Goal: Task Accomplishment & Management: Manage account settings

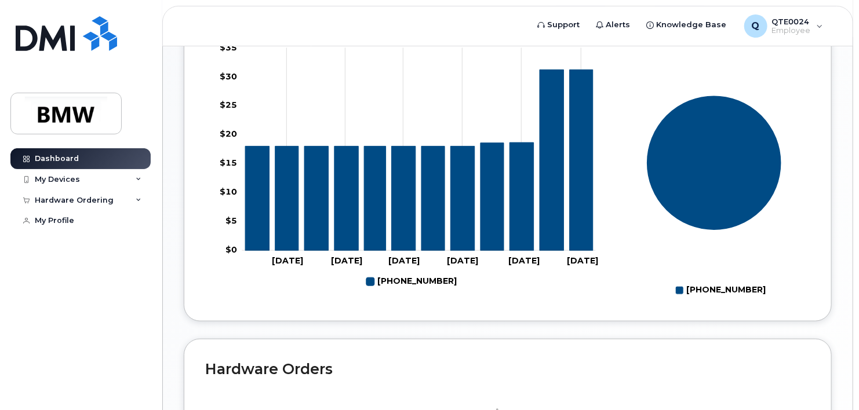
scroll to position [348, 0]
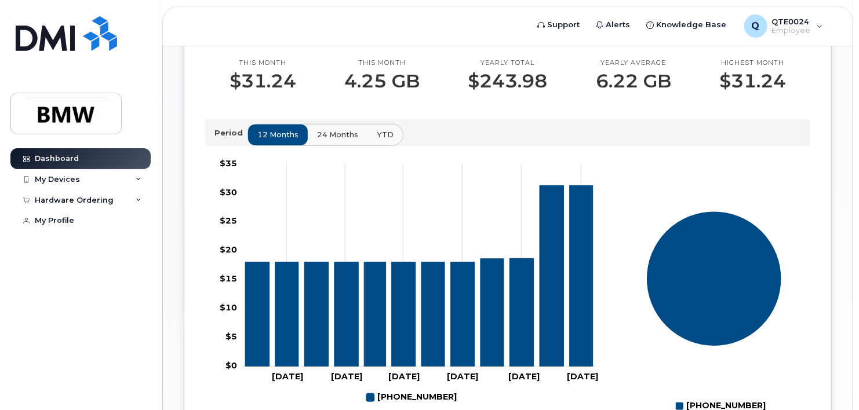
click at [322, 140] on span "24 months" at bounding box center [337, 134] width 41 height 11
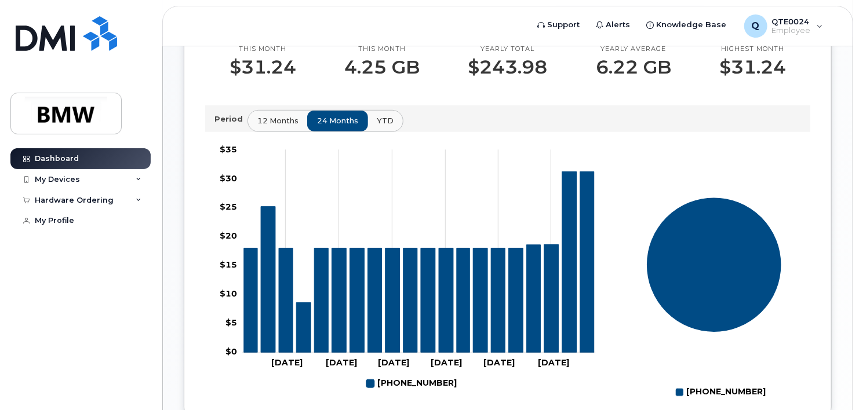
scroll to position [420, 0]
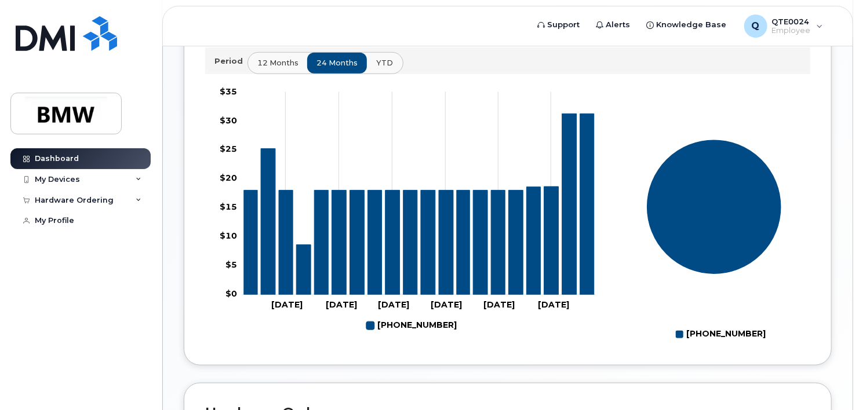
click at [387, 68] on span "YTD" at bounding box center [384, 62] width 17 height 11
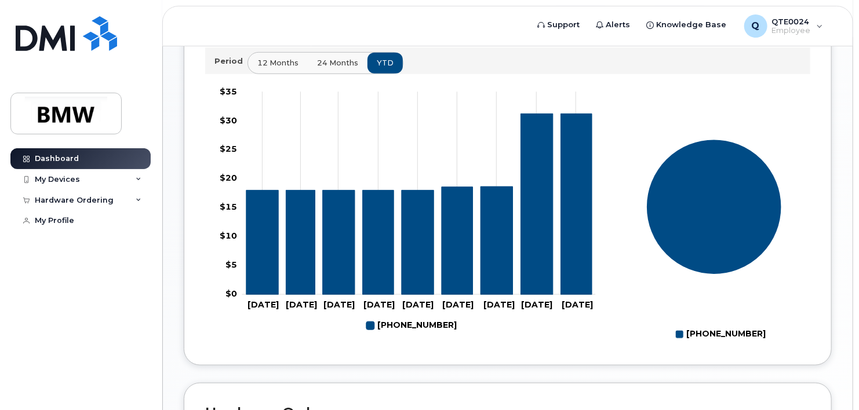
click at [339, 68] on span "24 months" at bounding box center [337, 62] width 41 height 11
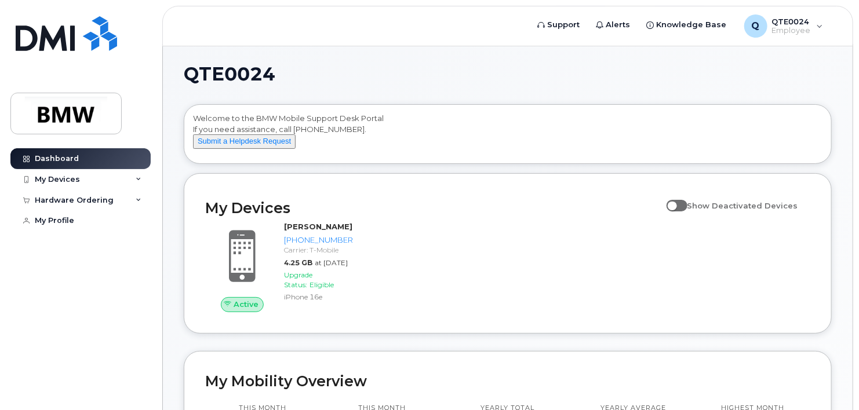
scroll to position [0, 0]
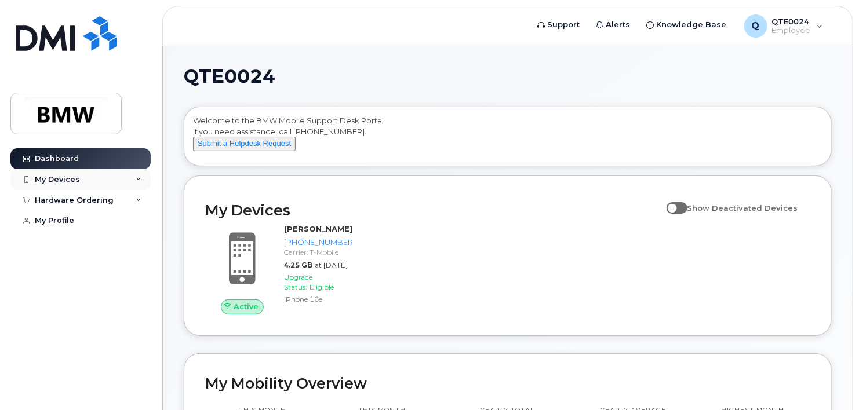
click at [98, 179] on div "My Devices" at bounding box center [80, 179] width 140 height 21
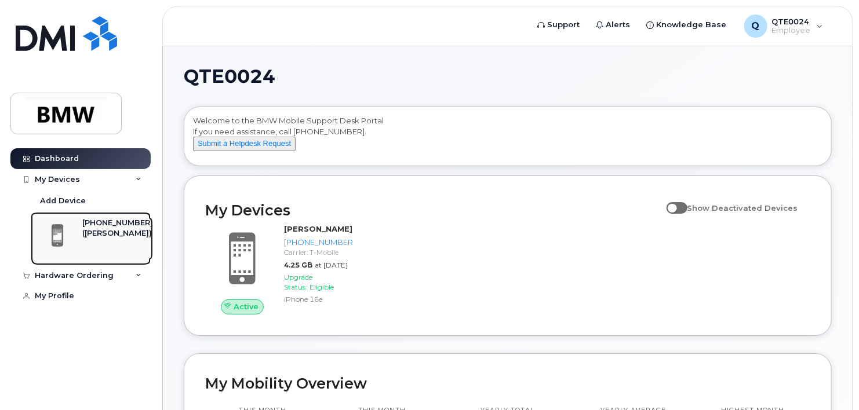
click at [92, 223] on div "[PHONE_NUMBER]" at bounding box center [117, 223] width 71 height 10
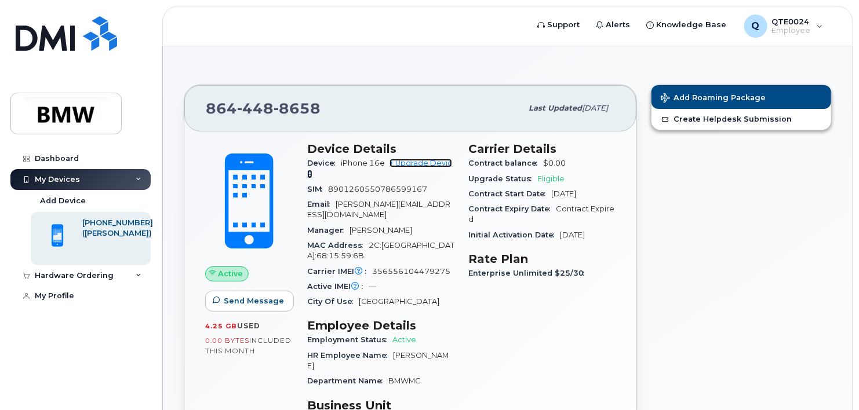
click at [426, 163] on link "+ Upgrade Device" at bounding box center [379, 168] width 145 height 19
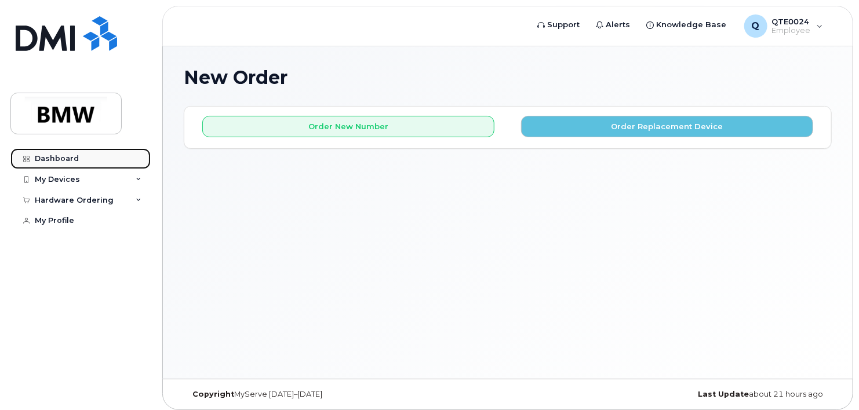
click at [67, 154] on div "Dashboard" at bounding box center [57, 158] width 44 height 9
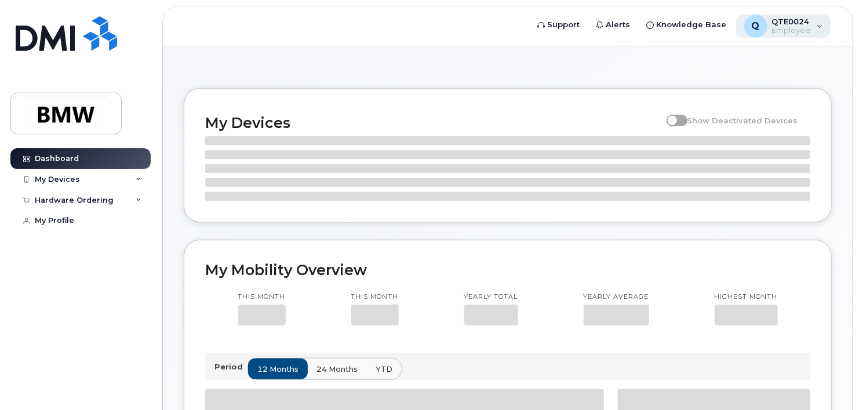
click at [822, 30] on div "Q QTE0024 Employee" at bounding box center [783, 25] width 95 height 23
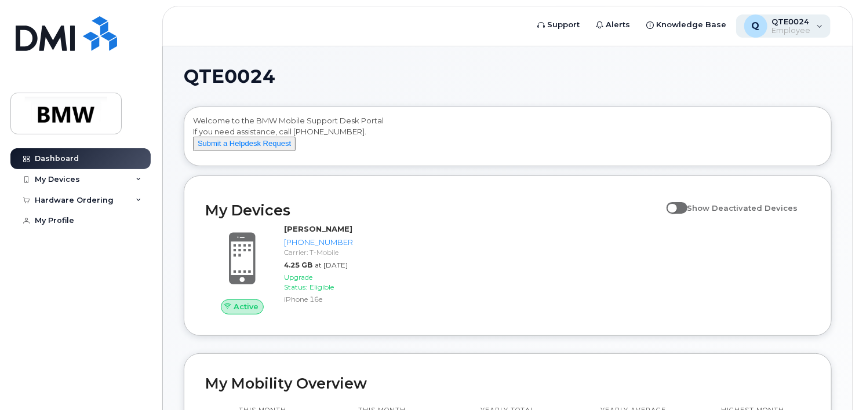
click at [798, 34] on span "Employee" at bounding box center [791, 30] width 39 height 9
click at [810, 35] on div "Q QTE0024 Employee" at bounding box center [783, 25] width 95 height 23
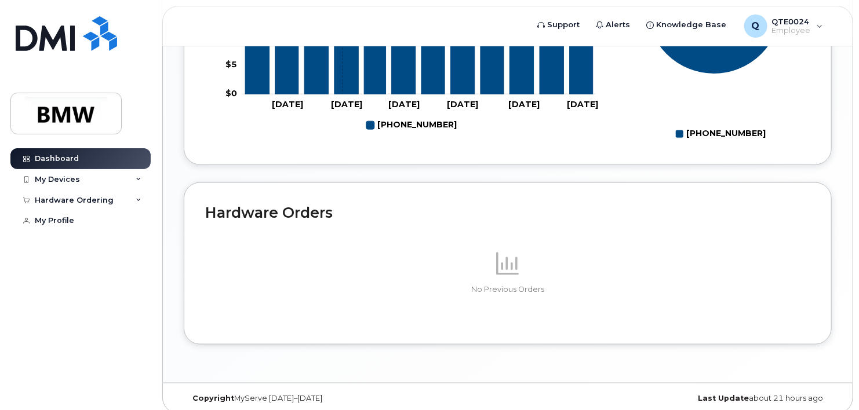
scroll to position [594, 0]
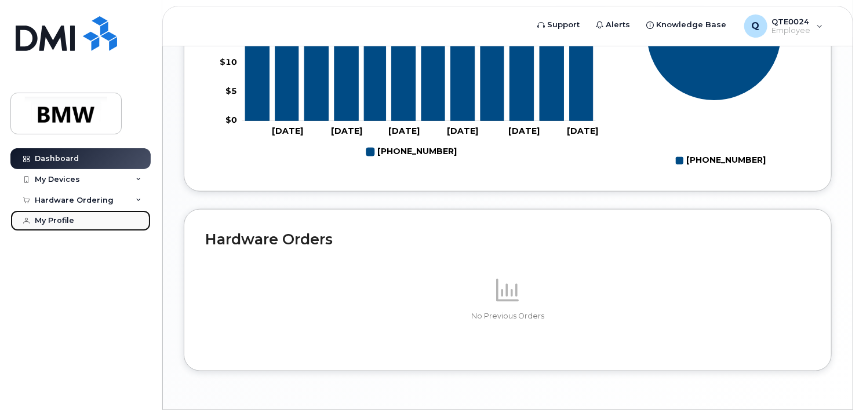
click at [74, 222] on link "My Profile" at bounding box center [80, 220] width 140 height 21
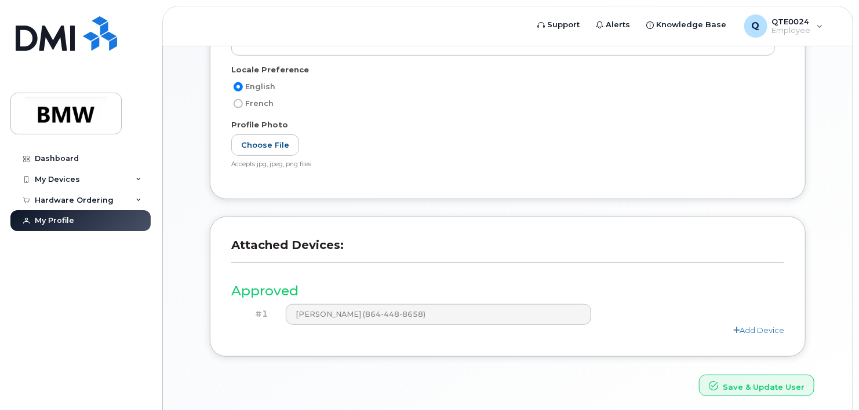
scroll to position [277, 0]
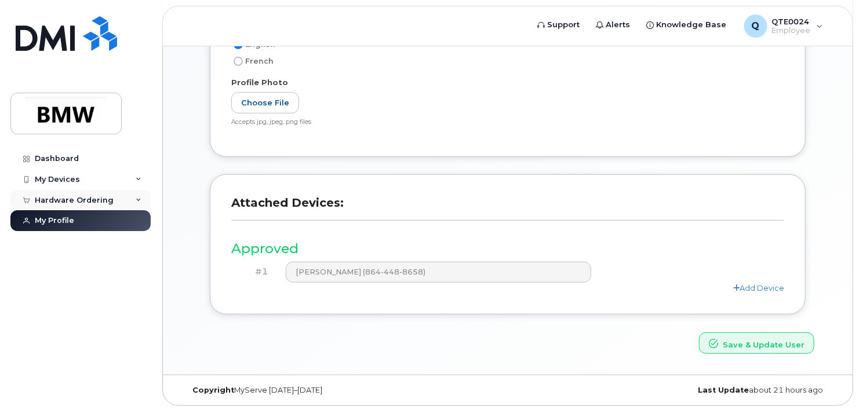
click at [51, 191] on div "Hardware Ordering" at bounding box center [80, 200] width 140 height 21
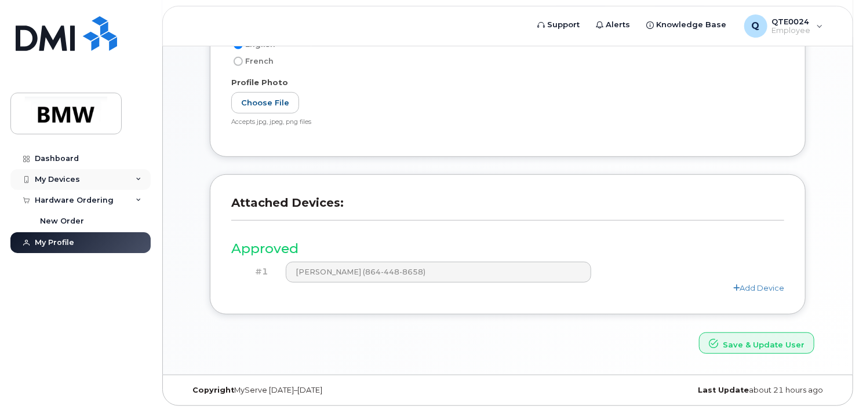
click at [65, 183] on div "My Devices" at bounding box center [57, 179] width 45 height 9
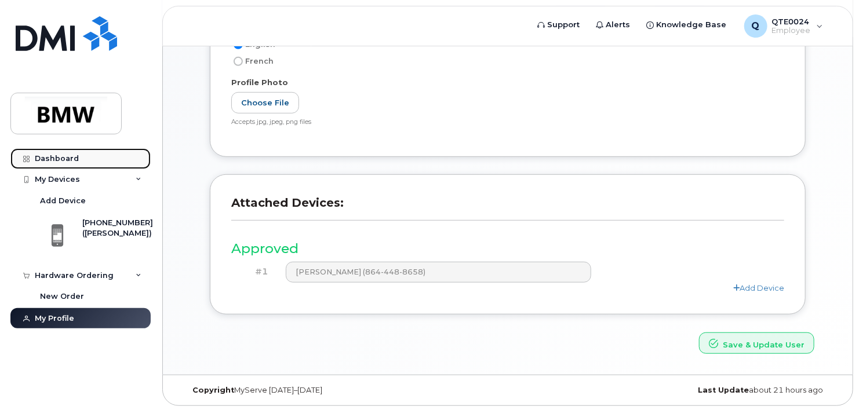
click at [49, 161] on div "Dashboard" at bounding box center [57, 158] width 44 height 9
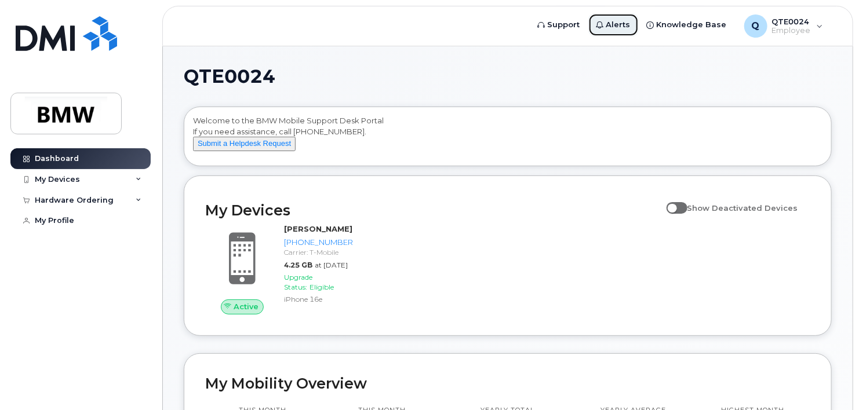
click at [621, 20] on span "Alerts" at bounding box center [618, 25] width 24 height 12
click at [580, 22] on span "Support" at bounding box center [564, 25] width 32 height 12
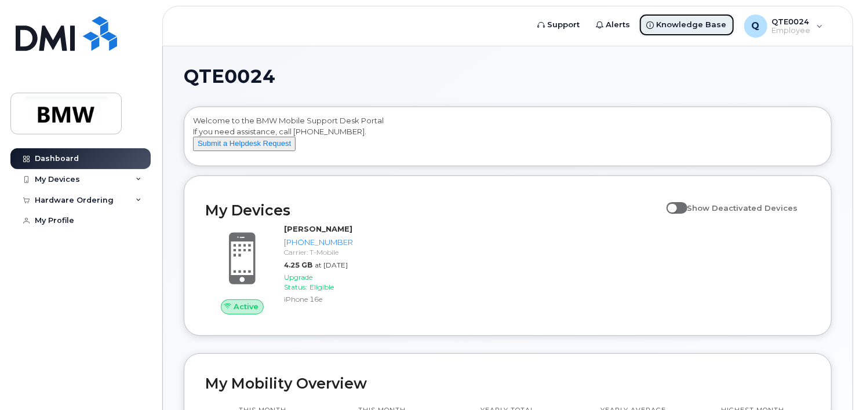
click at [684, 27] on span "Knowledge Base" at bounding box center [692, 25] width 70 height 12
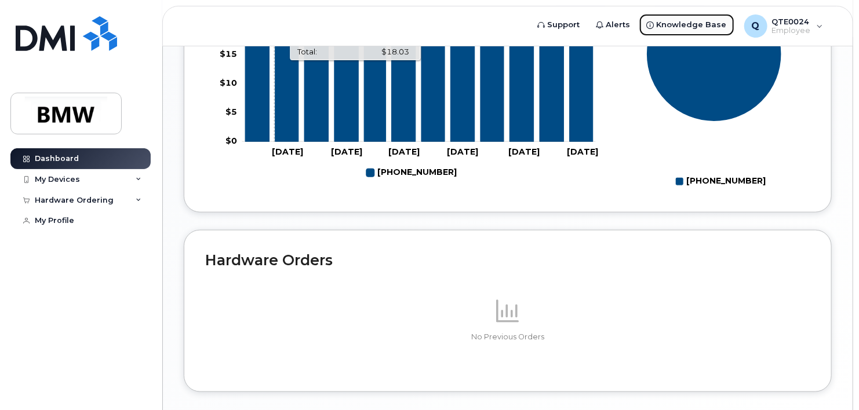
scroll to position [652, 0]
